Goal: Transaction & Acquisition: Obtain resource

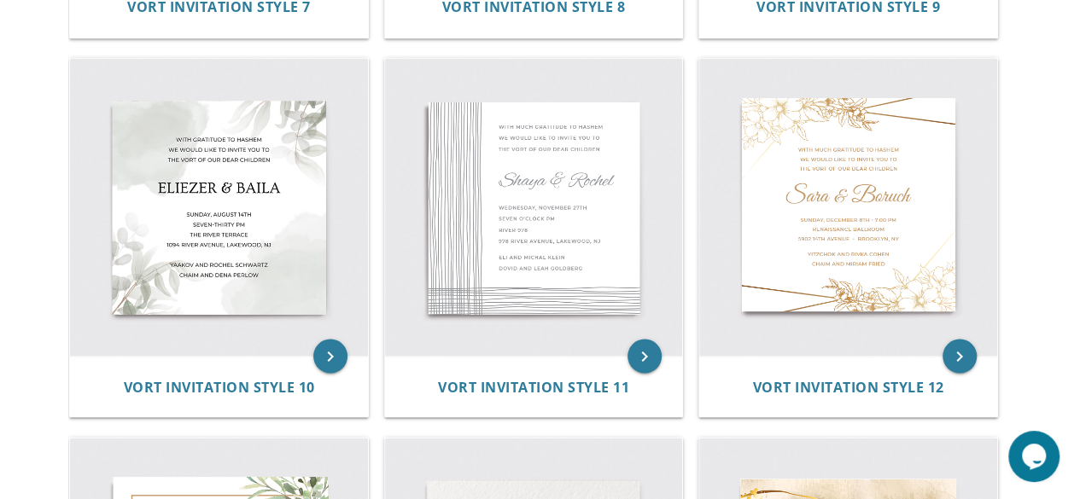
scroll to position [1457, 0]
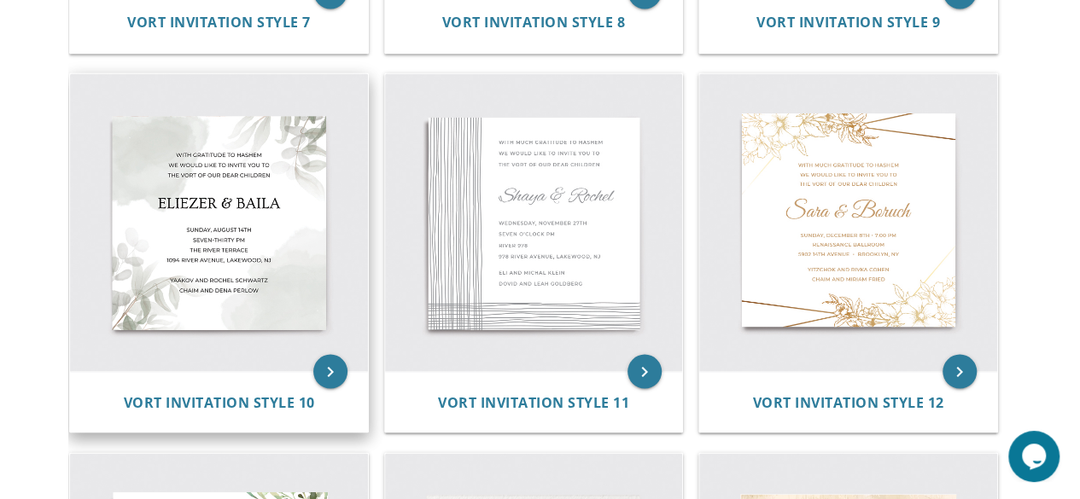
click at [264, 230] on img at bounding box center [219, 222] width 298 height 298
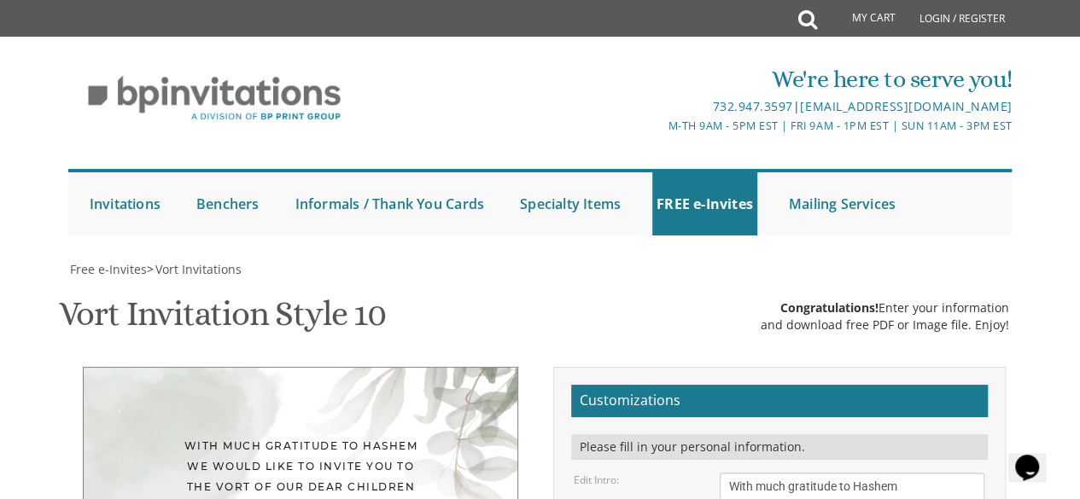
click at [910, 473] on textarea "With much gratitude to Hashem We would like to invite you to The vort of our de…" at bounding box center [851, 505] width 265 height 64
type textarea "W"
click at [883, 473] on textarea "With much gratitude to Hashem We would like to invite you to The vort of our de…" at bounding box center [851, 505] width 265 height 64
click at [873, 473] on textarea "With much gratitude to Hashem We would like to invite you to The vort of our de…" at bounding box center [851, 505] width 265 height 64
type textarea "Please join us in celebrating the [PERSON_NAME] of"
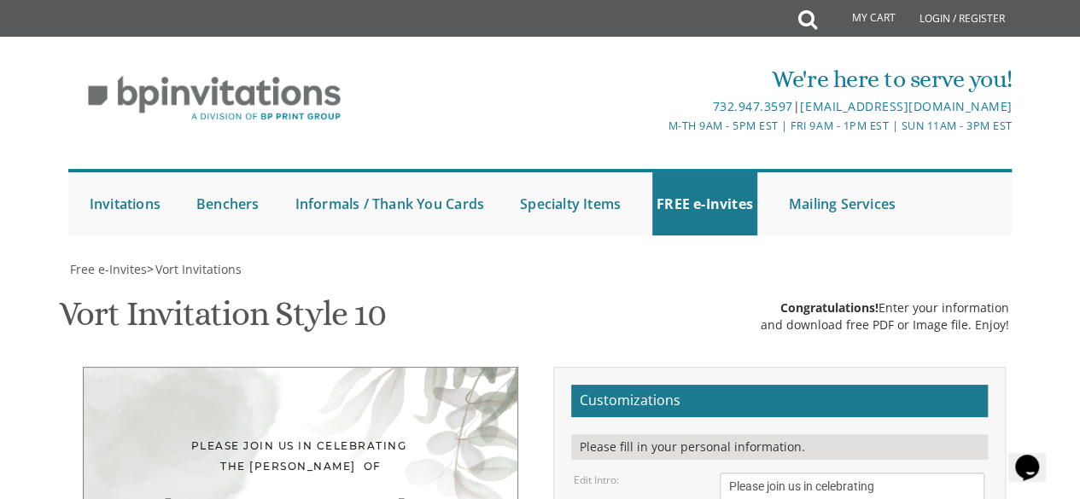
click at [689, 473] on div "Edit Intro: With much gratitude to Hashem We would like to invite you to The vo…" at bounding box center [779, 505] width 436 height 64
type textarea "E"
type textarea "[PERSON_NAME] & Rivkala"
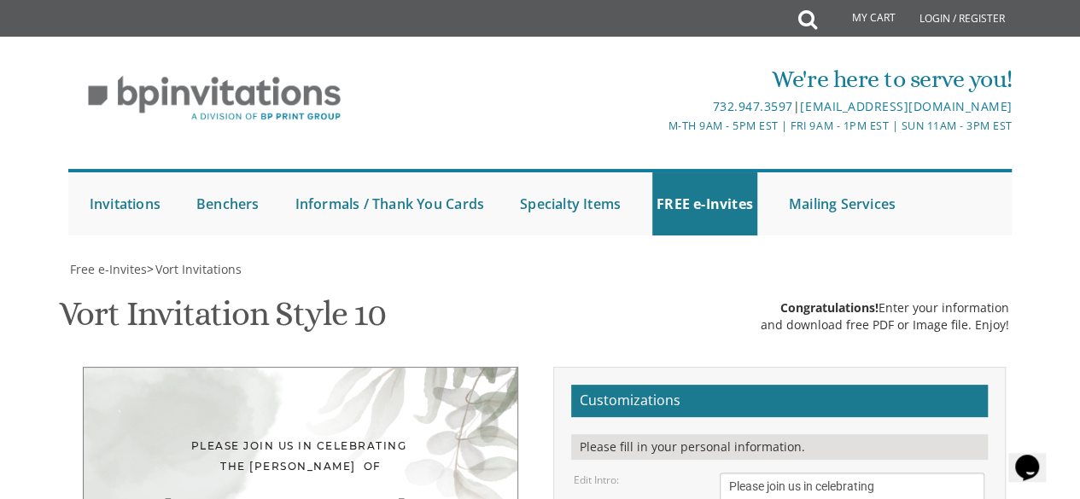
type textarea "[DATE] 3:45 pm [STREET_ADDRESS]"
type textarea "Y"
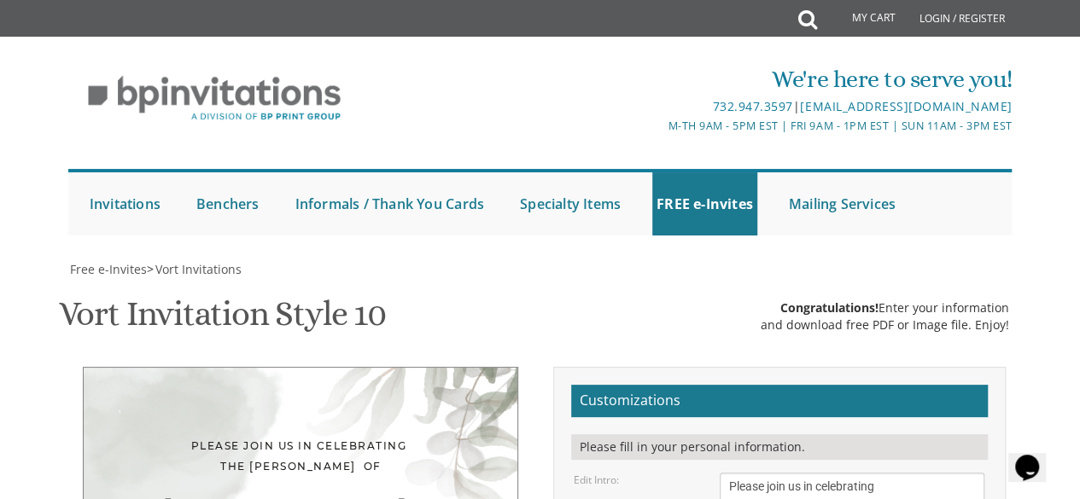
scroll to position [30, 0]
type textarea "Shmuli & Surala [PERSON_NAME] & Hudi [PERSON_NAME] & [PERSON_NAME] & [PERSON_NA…"
type input "[EMAIL_ADDRESS][DOMAIN_NAME]"
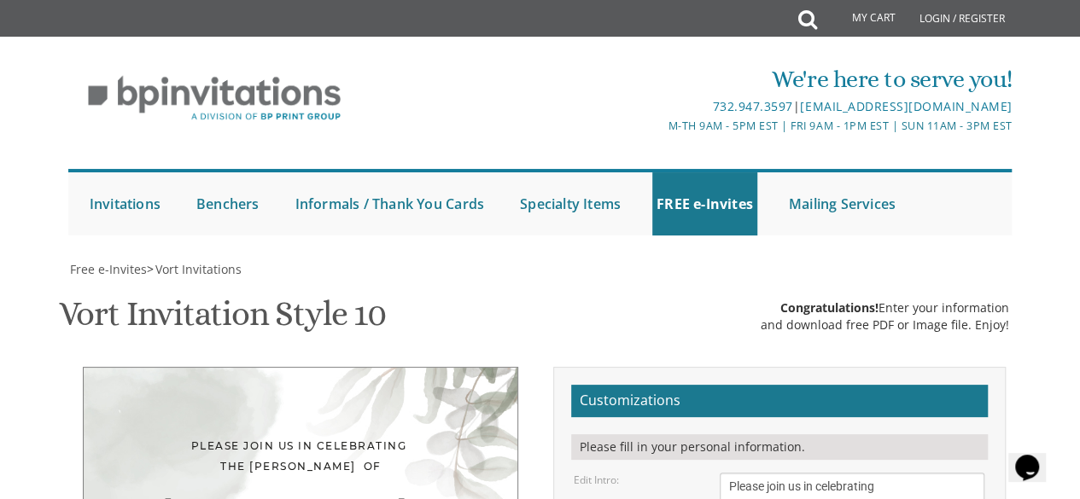
type textarea "Shmuli & Surala [PERSON_NAME] & Hudi [PERSON_NAME] & [PERSON_NAME] & [PERSON_NA…"
type textarea "[DATE] 3:45 pm [STREET_ADDRESS]"
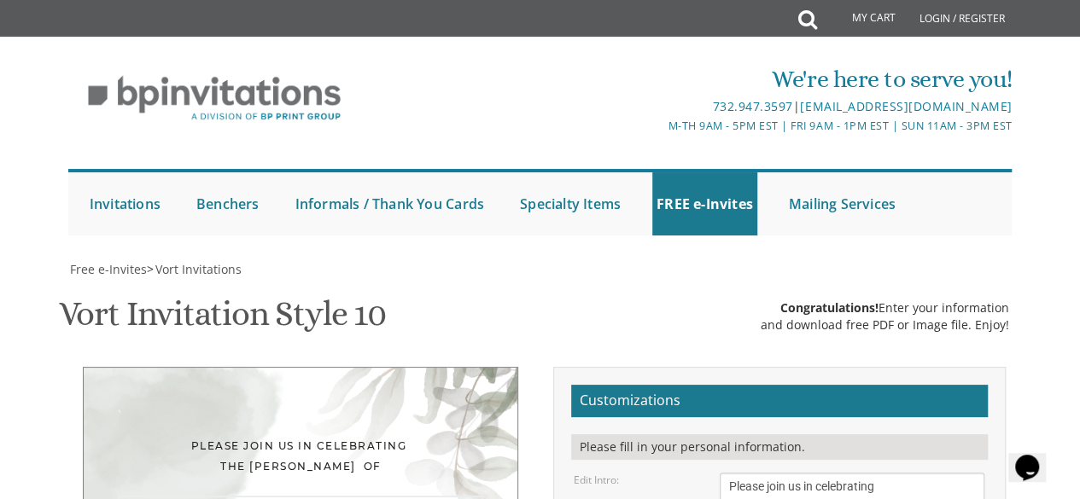
scroll to position [12, 0]
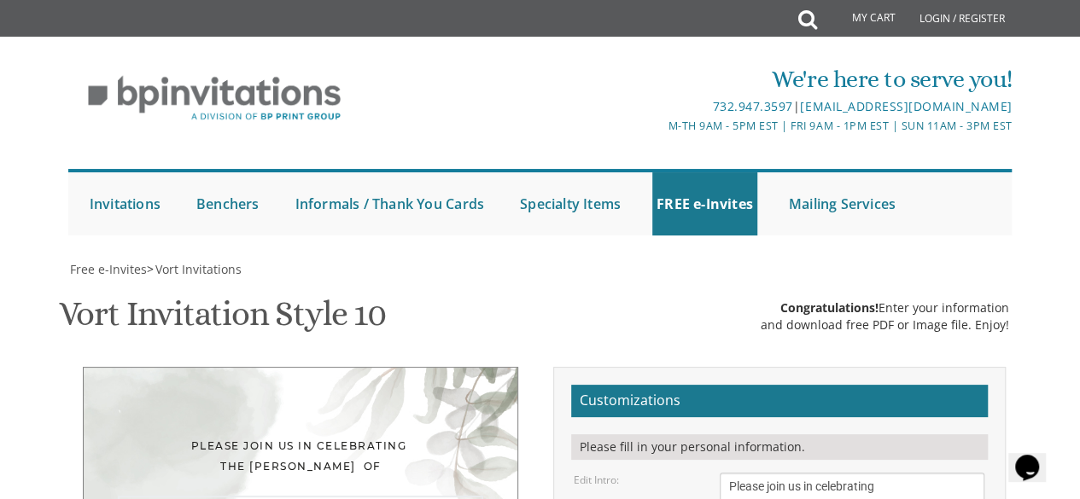
type textarea "[PERSON_NAME] & Rivkala"
click at [880, 473] on textarea "With much gratitude to Hashem We would like to invite you to The vort of our de…" at bounding box center [851, 505] width 265 height 64
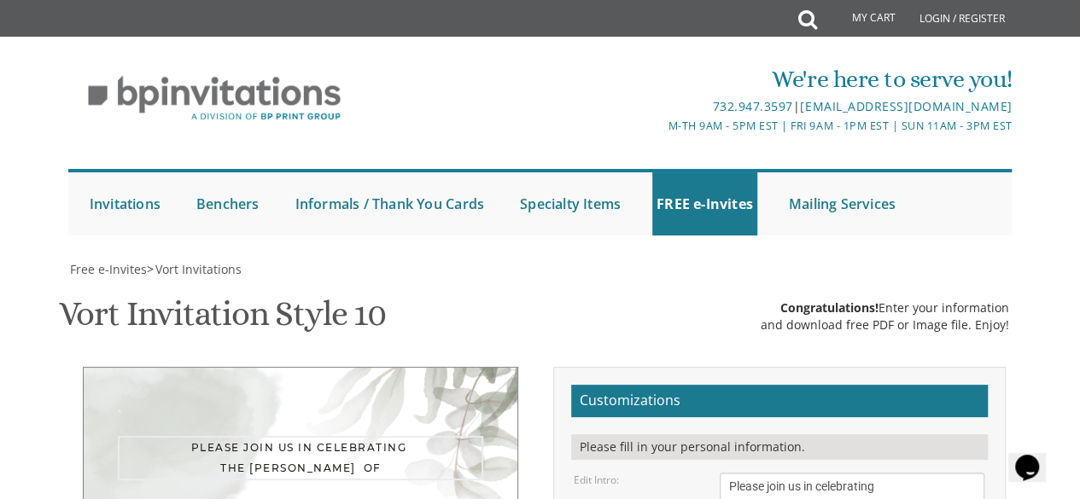
type textarea "Please join us in celebrating the [PERSON_NAME] of"
click at [624, 282] on div "Vort Invitation Style 10 SKU: vort10 Congratulations! Enter your information an…" at bounding box center [540, 315] width 963 height 67
click at [471, 436] on div "Please join us in celebrating the [PERSON_NAME] of" at bounding box center [300, 456] width 365 height 41
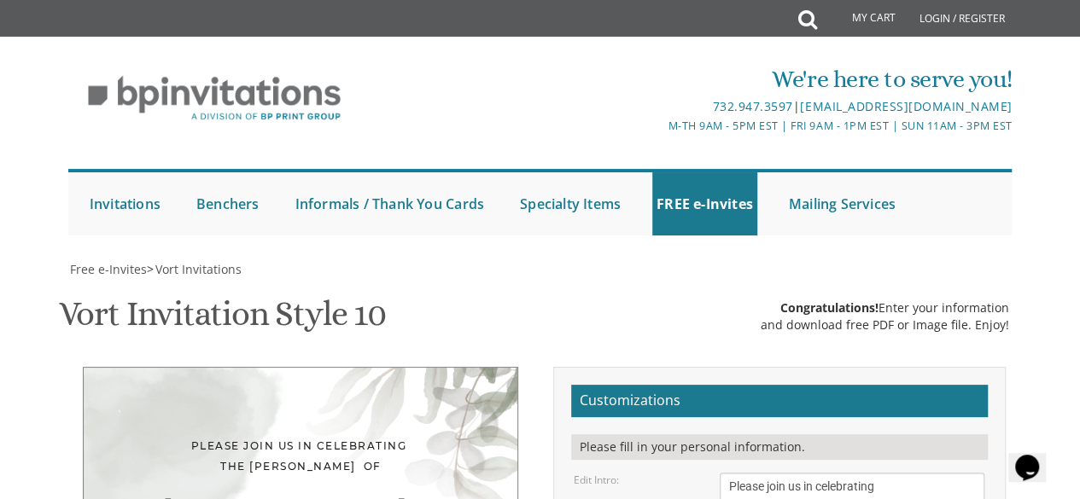
scroll to position [488, 0]
click at [293, 436] on div "Please join us in celebrating the [PERSON_NAME] of" at bounding box center [300, 456] width 365 height 41
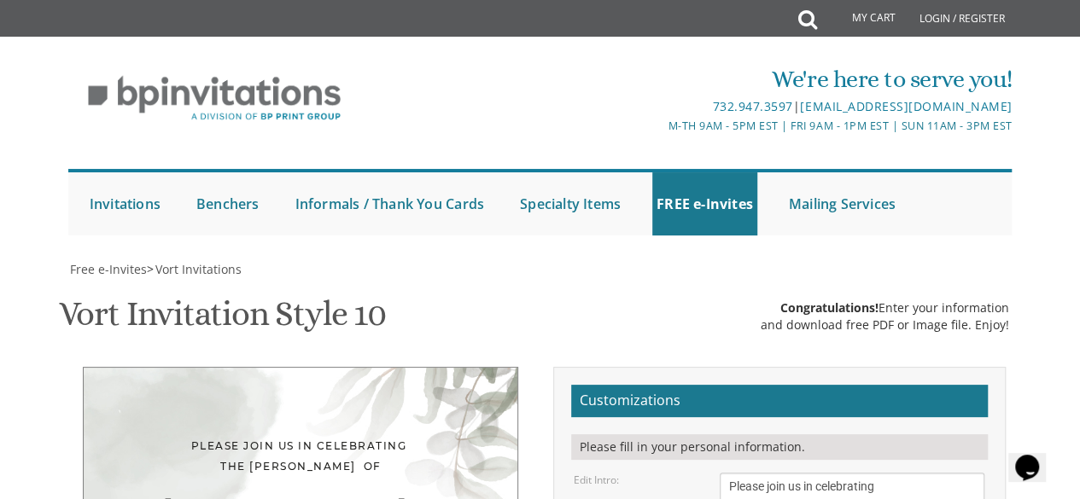
type textarea "Shmuli & Surala [PERSON_NAME] & Hudi [PERSON_NAME] & [PERSON_NAME] & [PERSON_NA…"
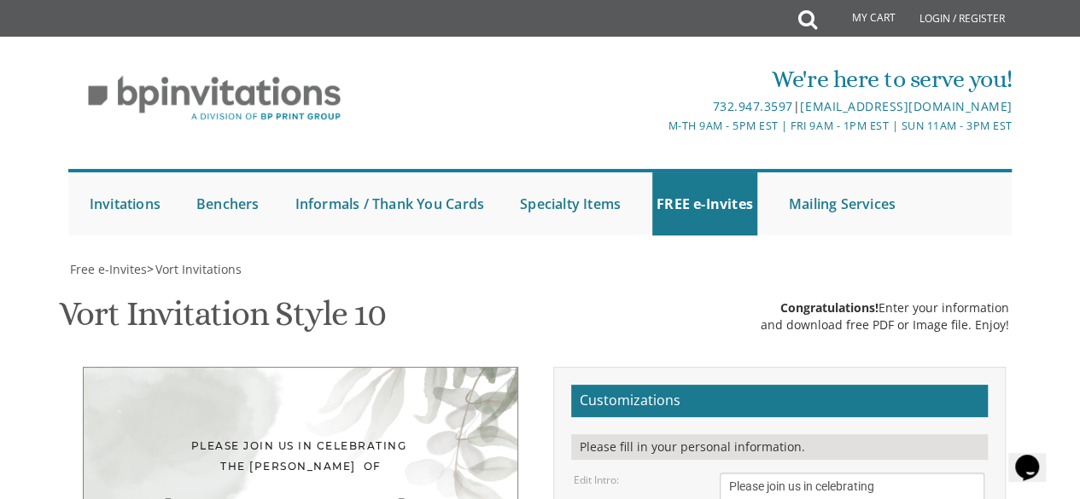
type textarea "[DATE] 3:45 pm [STREET_ADDRESS]"
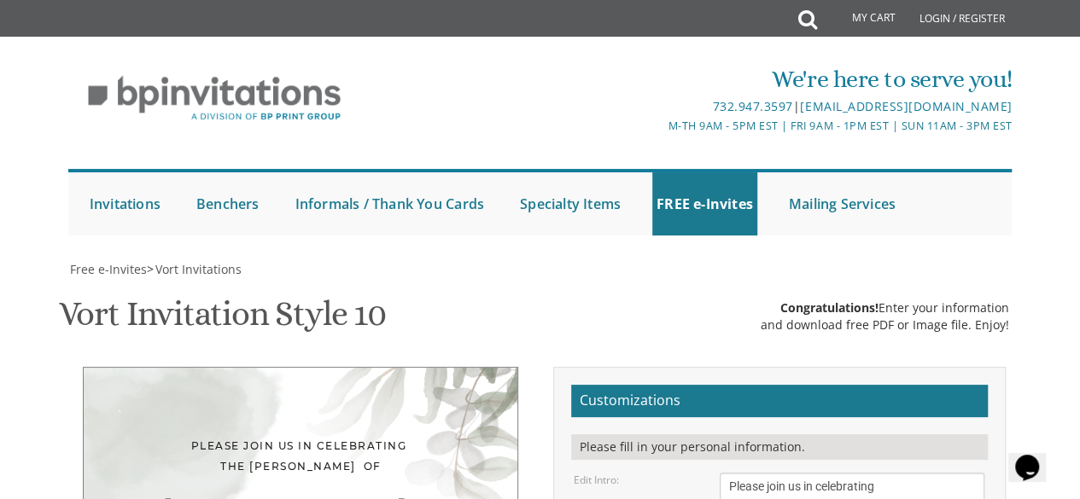
scroll to position [368, 0]
click at [731, 473] on textarea "With much gratitude to Hashem We would like to invite you to The vort of our de…" at bounding box center [851, 505] width 265 height 64
type textarea "Please join us in celebrating the [PERSON_NAME] of"
